Goal: Check status

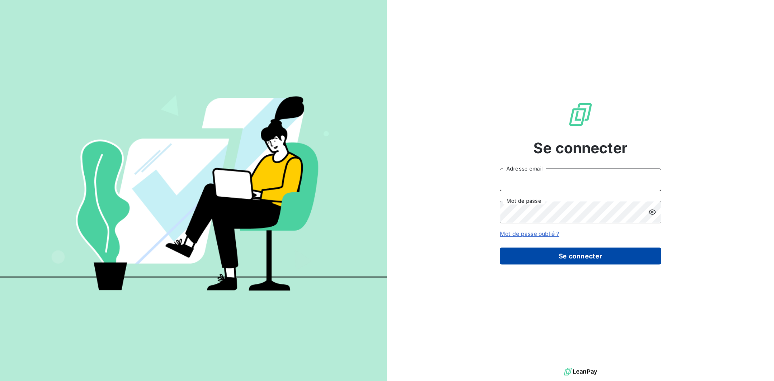
type input "[EMAIL_ADDRESS][DOMAIN_NAME]"
click at [546, 252] on button "Se connecter" at bounding box center [580, 256] width 161 height 17
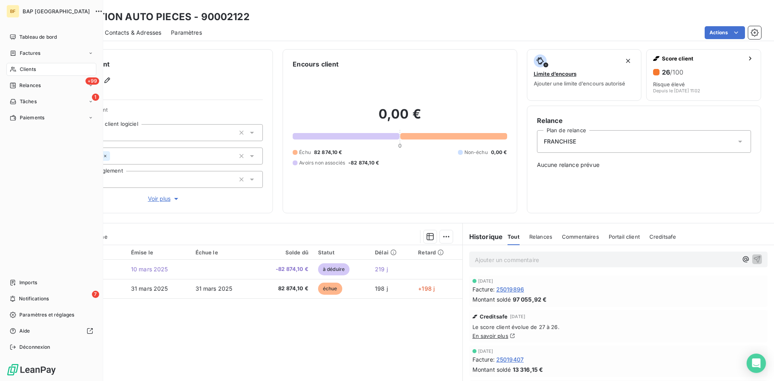
click at [30, 69] on span "Clients" at bounding box center [28, 69] width 16 height 7
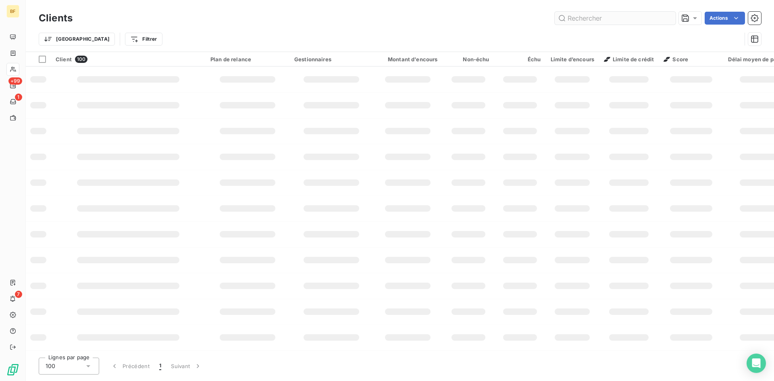
click at [593, 21] on input "text" at bounding box center [615, 18] width 121 height 13
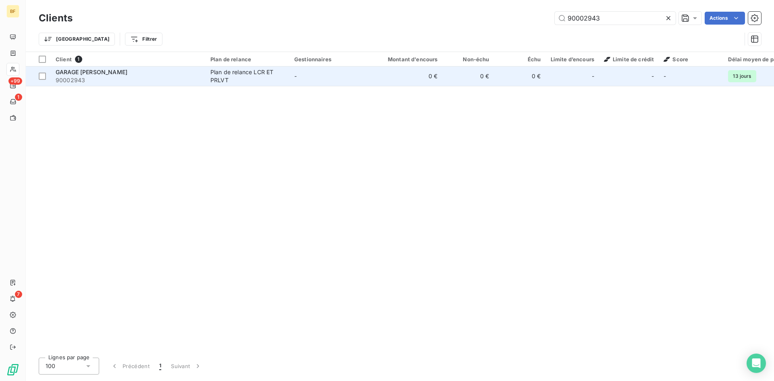
type input "90002943"
click at [109, 81] on span "90002943" at bounding box center [128, 80] width 145 height 8
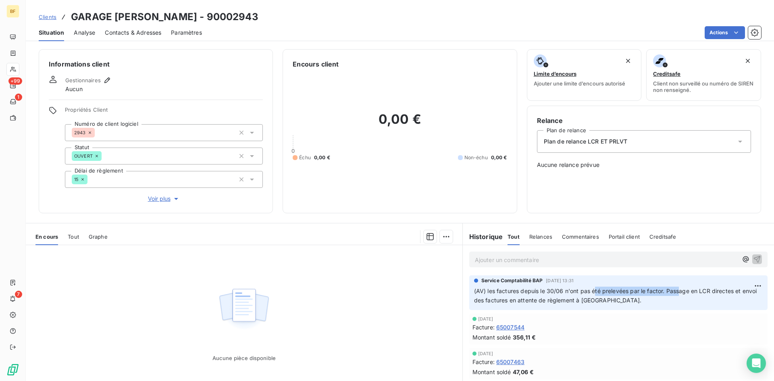
drag, startPoint x: 591, startPoint y: 289, endPoint x: 678, endPoint y: 290, distance: 87.1
click at [678, 290] on span "(AV) les factures depuis le 30/06 n'ont pas été prelevées par le factor. Passag…" at bounding box center [616, 295] width 285 height 16
click at [623, 304] on p "(AV) les factures depuis le 30/06 n'ont pas été prelevées par le factor. Passag…" at bounding box center [618, 296] width 289 height 19
